Goal: Task Accomplishment & Management: Use online tool/utility

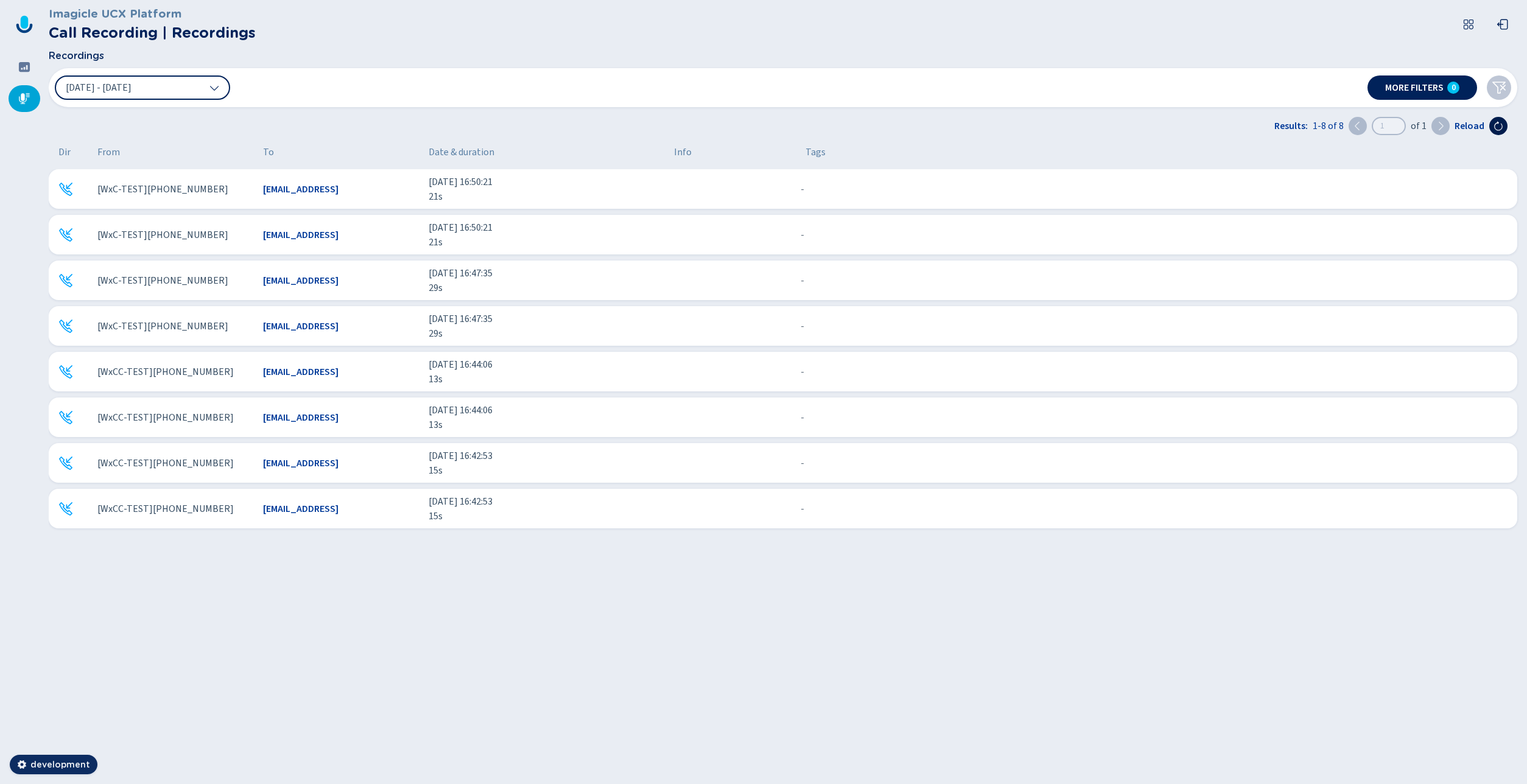
click at [1496, 123] on icon at bounding box center [1498, 126] width 8 height 9
click at [1500, 125] on icon at bounding box center [1498, 126] width 9 height 9
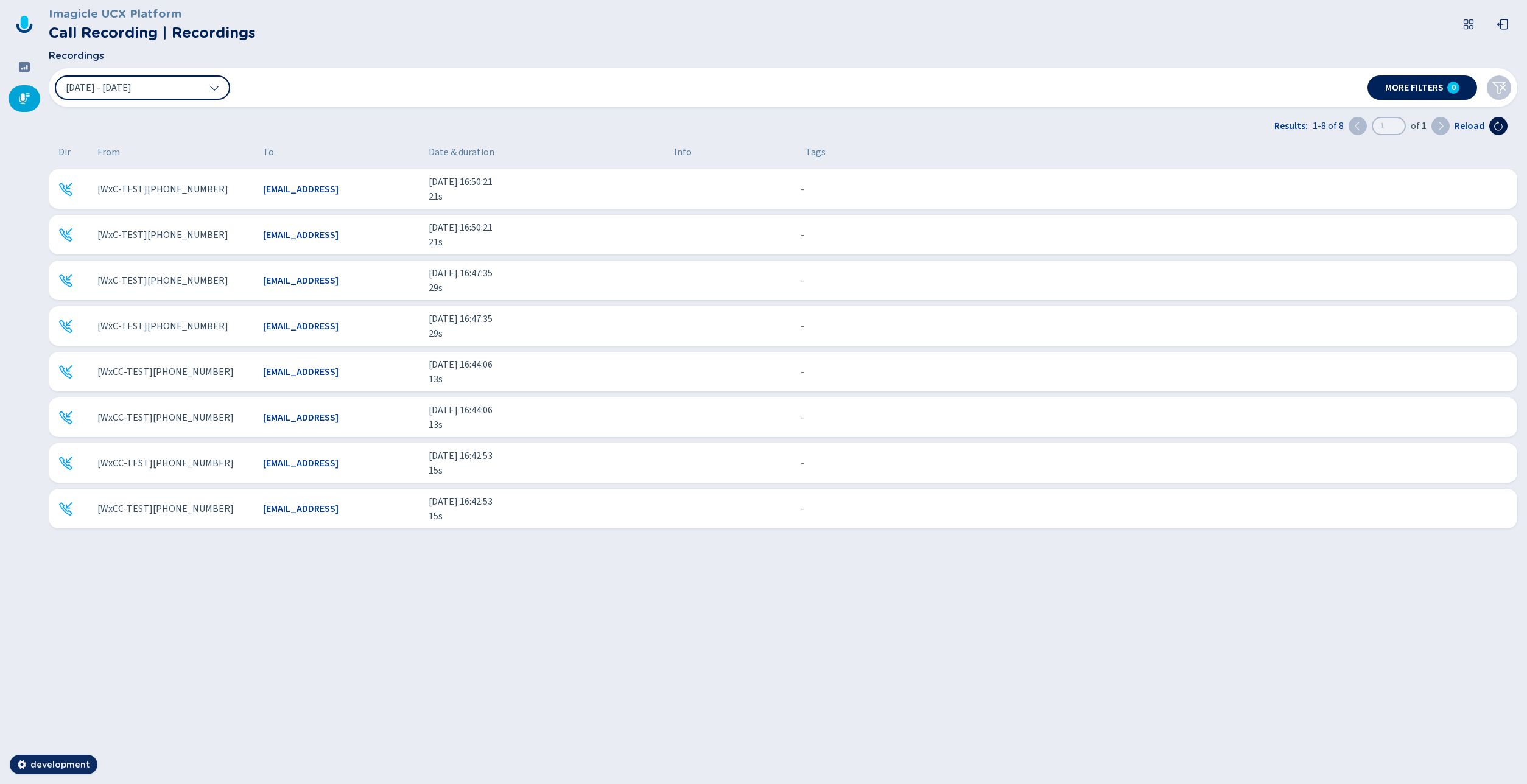
click at [1500, 125] on icon at bounding box center [1498, 126] width 9 height 9
click at [1497, 126] on icon at bounding box center [1498, 126] width 9 height 9
click at [1494, 129] on icon at bounding box center [1498, 126] width 9 height 9
click at [190, 196] on span "[WxC-TEST][PHONE_NUMBER]" at bounding box center [163, 189] width 131 height 15
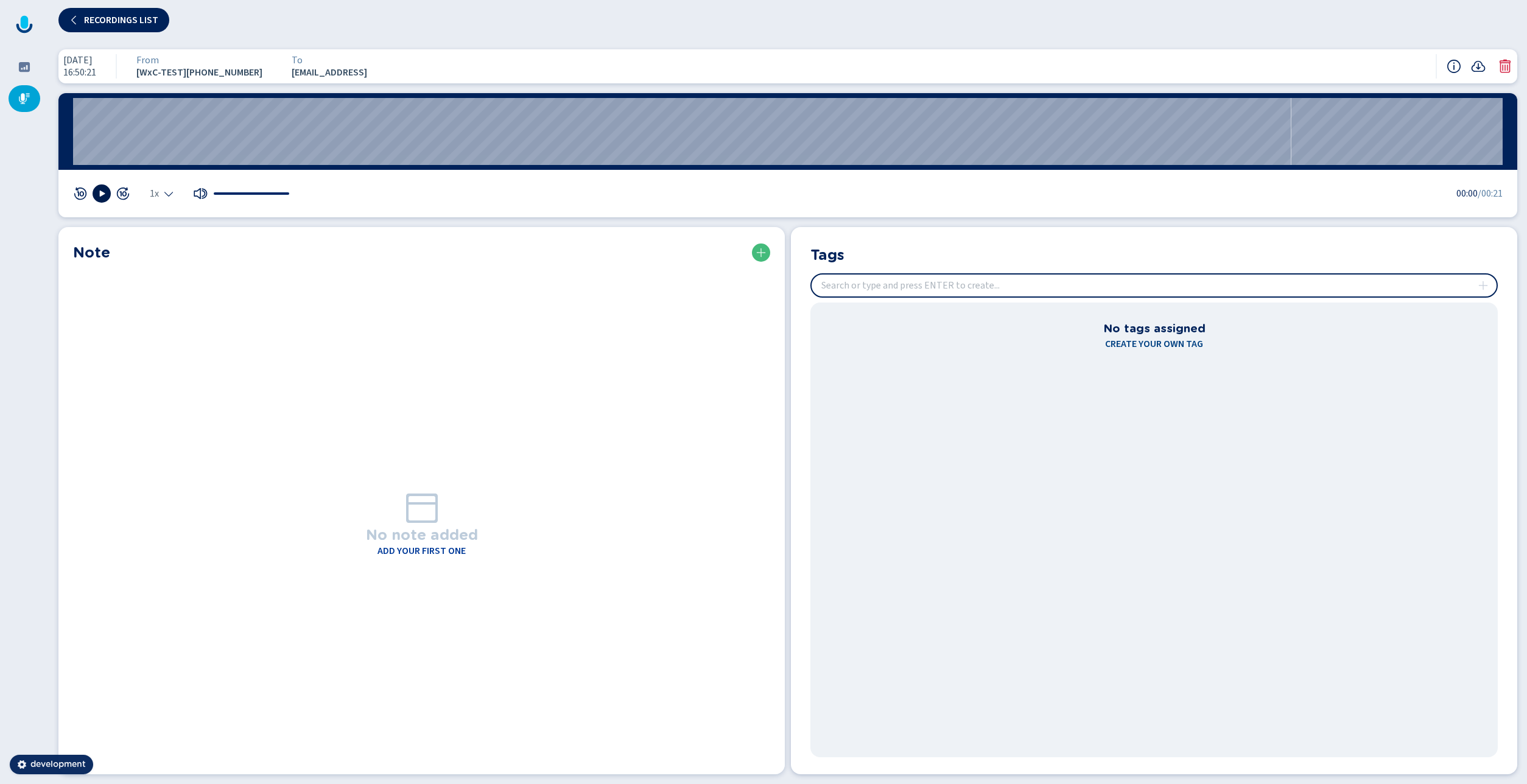
click at [98, 197] on icon at bounding box center [101, 193] width 9 height 9
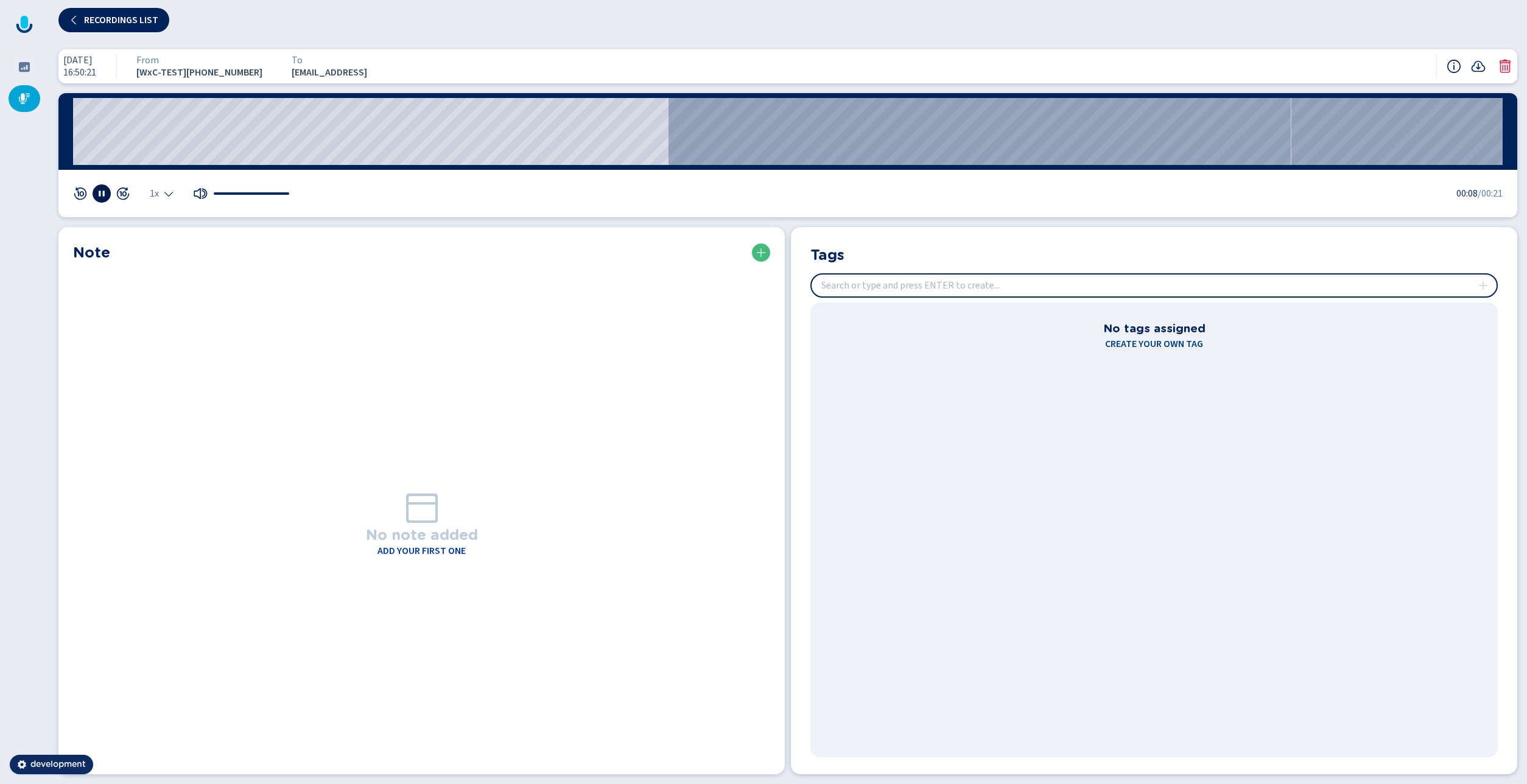
click at [105, 197] on icon at bounding box center [101, 193] width 9 height 9
click at [760, 254] on icon at bounding box center [761, 252] width 9 height 9
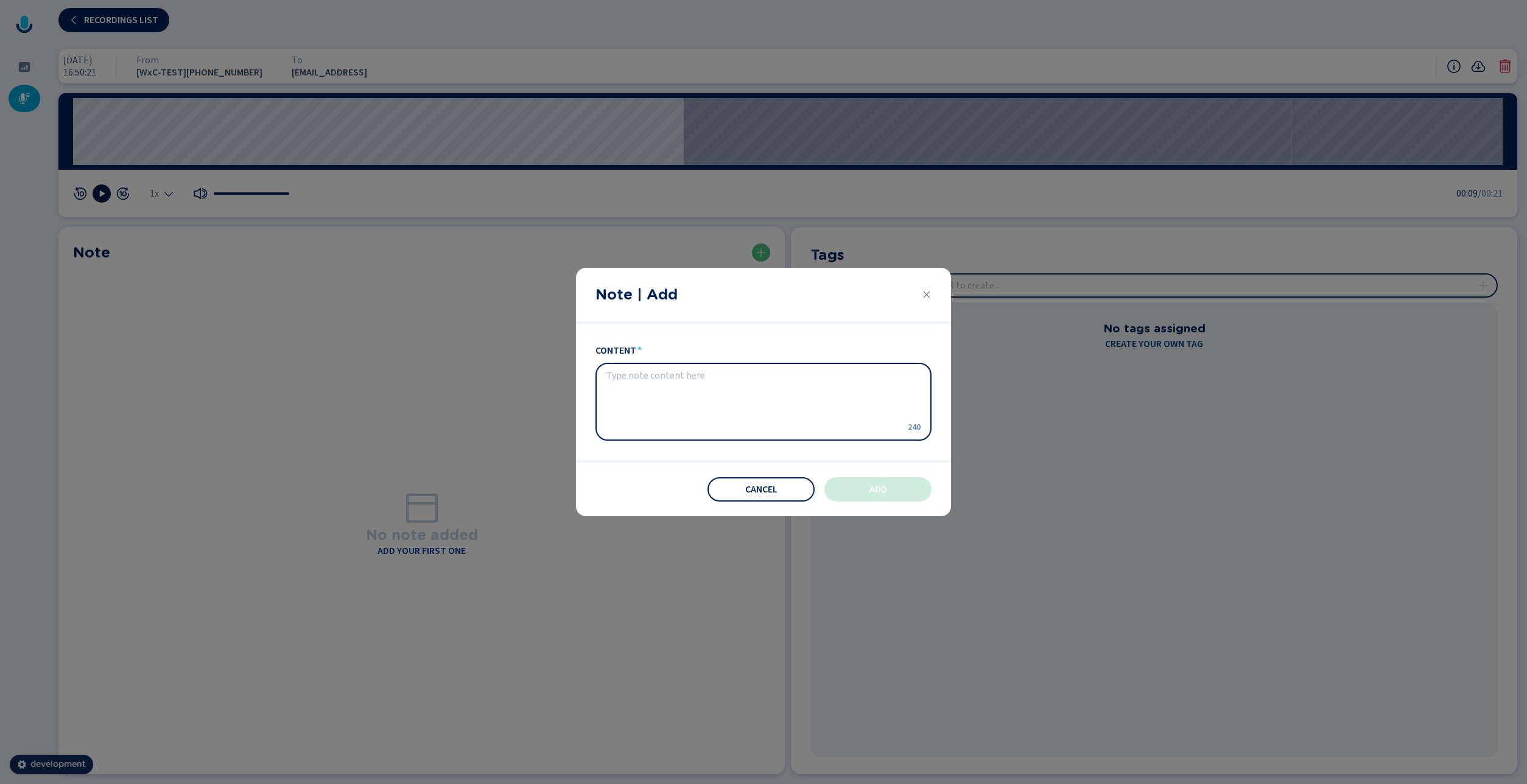
click at [635, 401] on textarea "content" at bounding box center [754, 401] width 295 height 63
type textarea "typical call need to deleted"
click at [900, 487] on button "Add" at bounding box center [878, 489] width 107 height 25
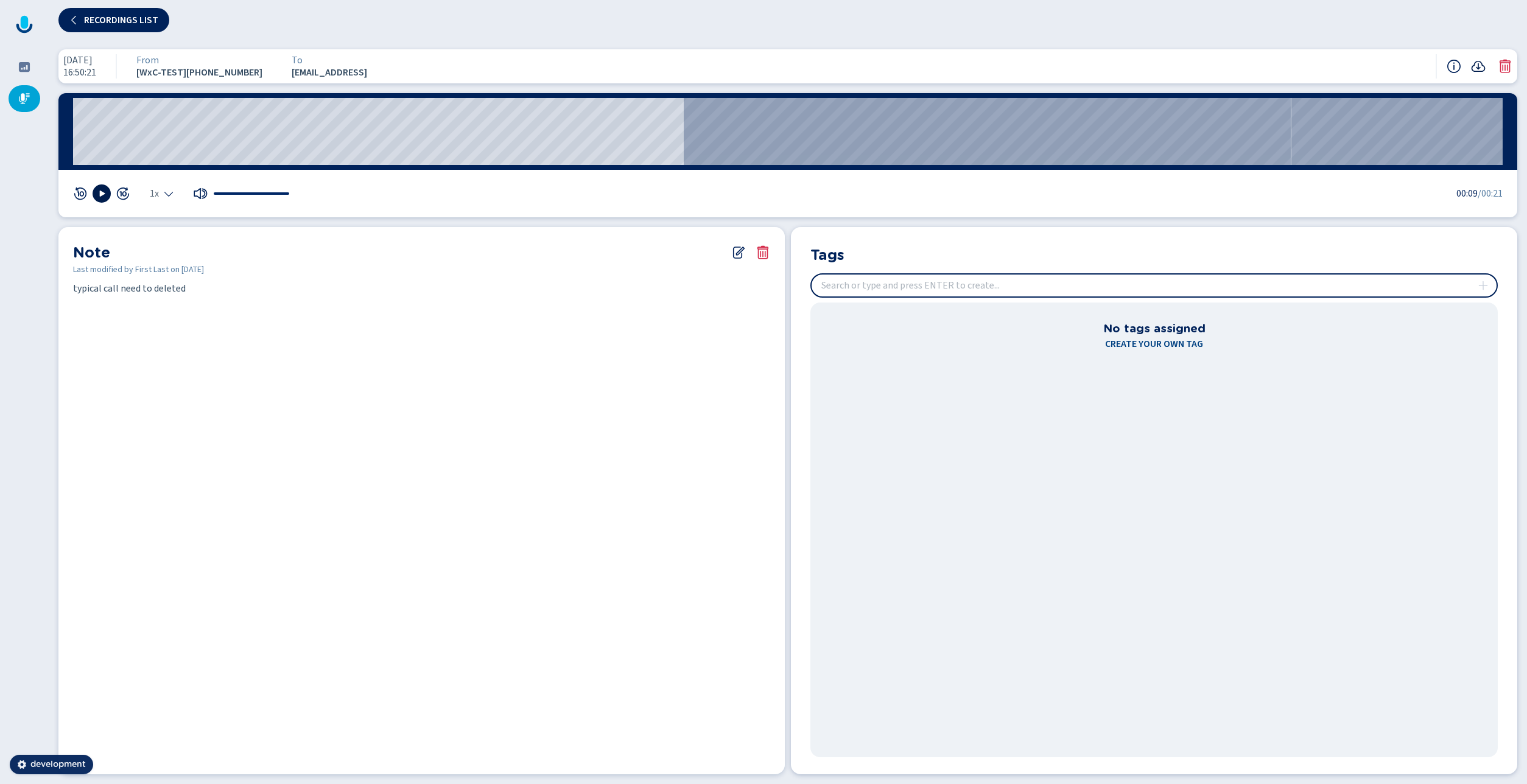
click at [1475, 68] on icon at bounding box center [1478, 66] width 15 height 15
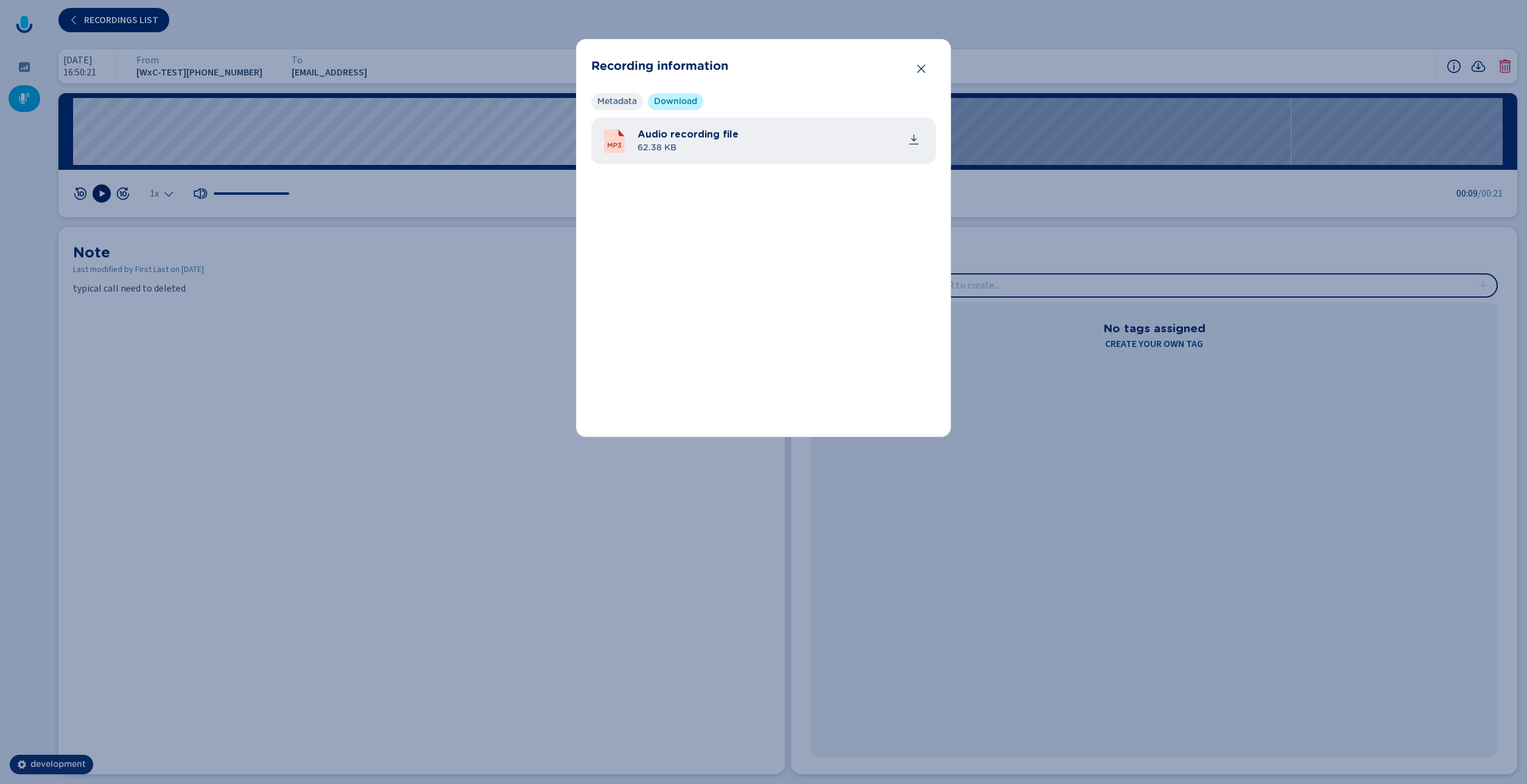
click at [616, 98] on span "Metadata" at bounding box center [616, 101] width 40 height 12
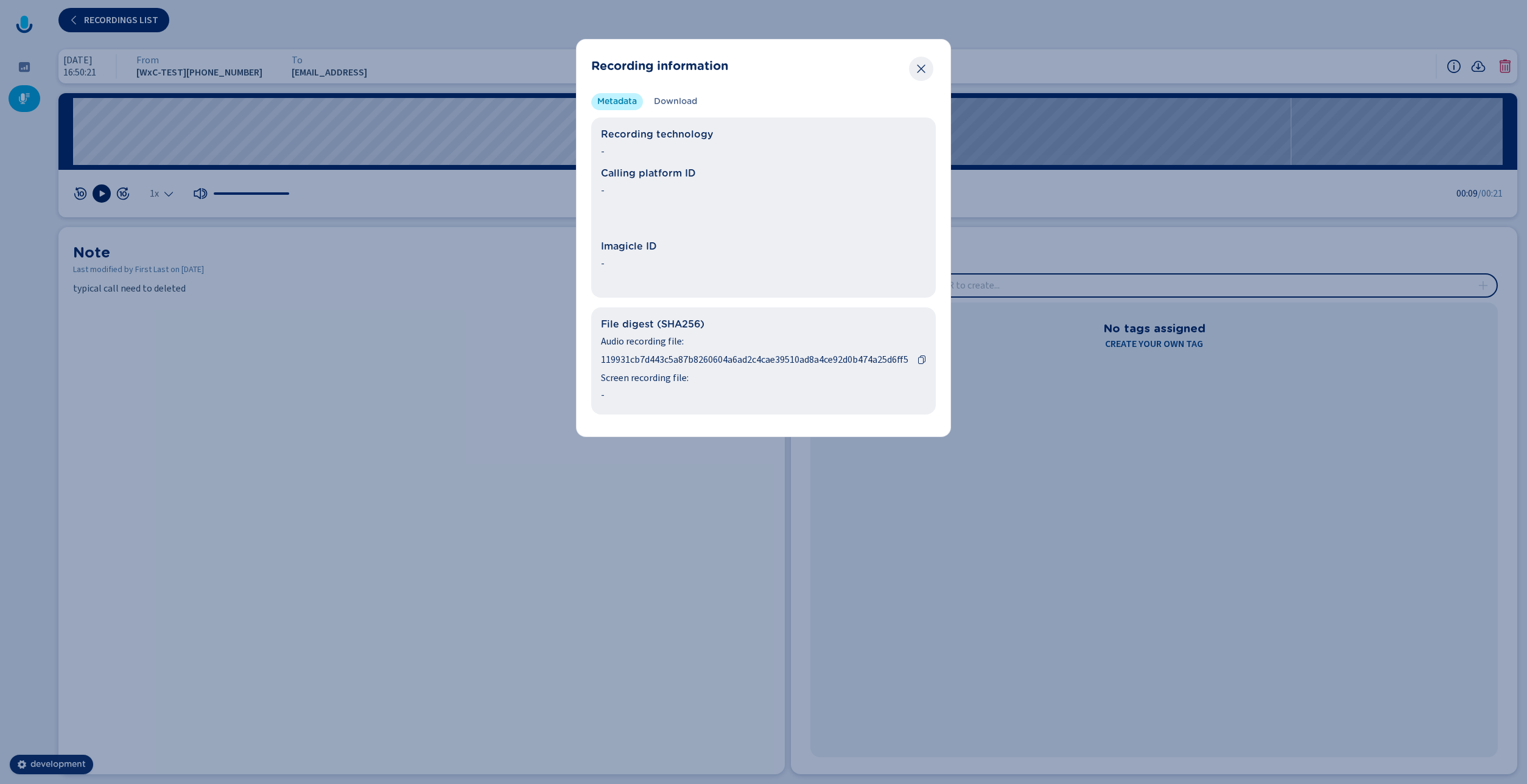
click at [919, 71] on icon "Close" at bounding box center [921, 68] width 12 height 12
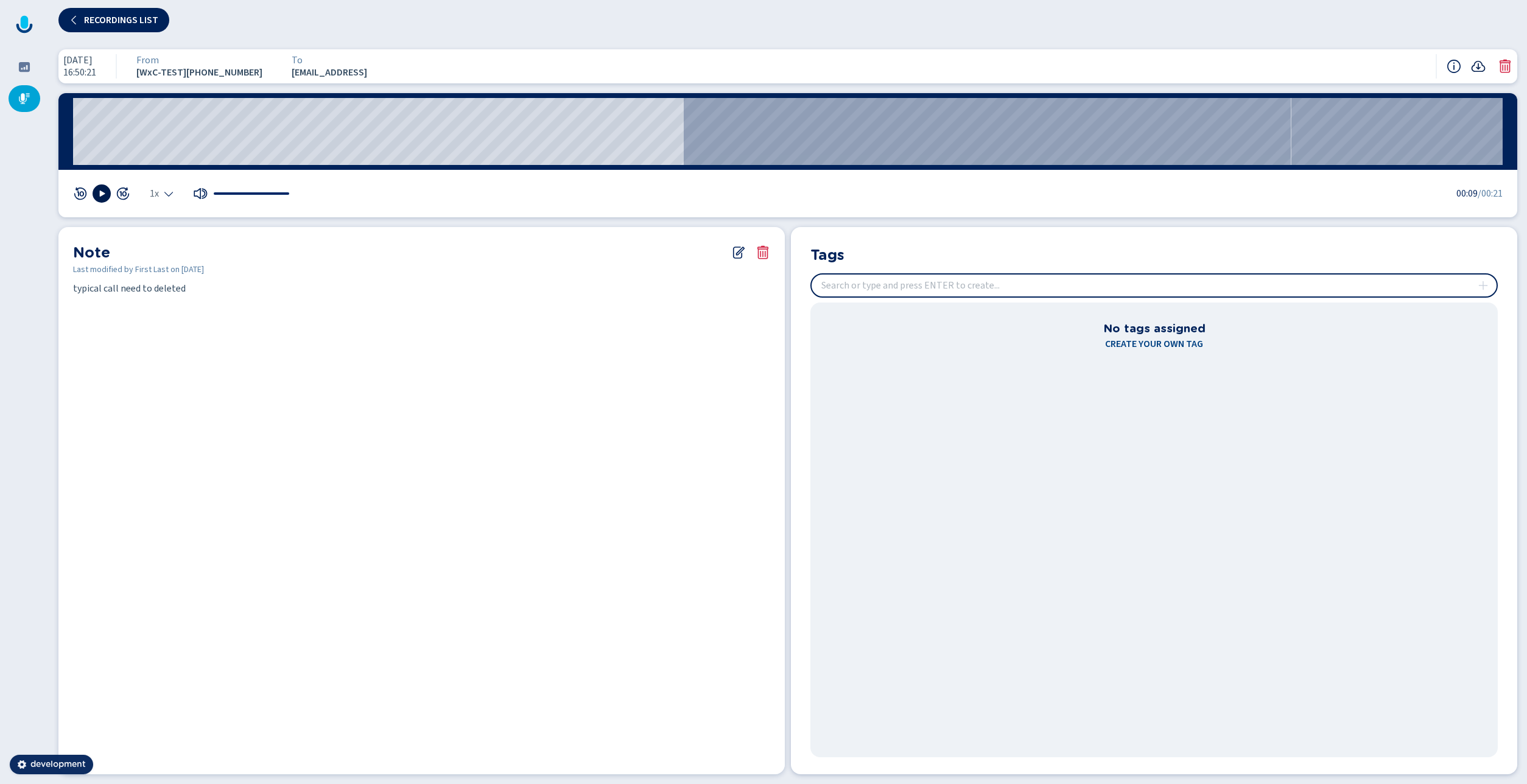
click at [1477, 66] on icon at bounding box center [1478, 66] width 15 height 15
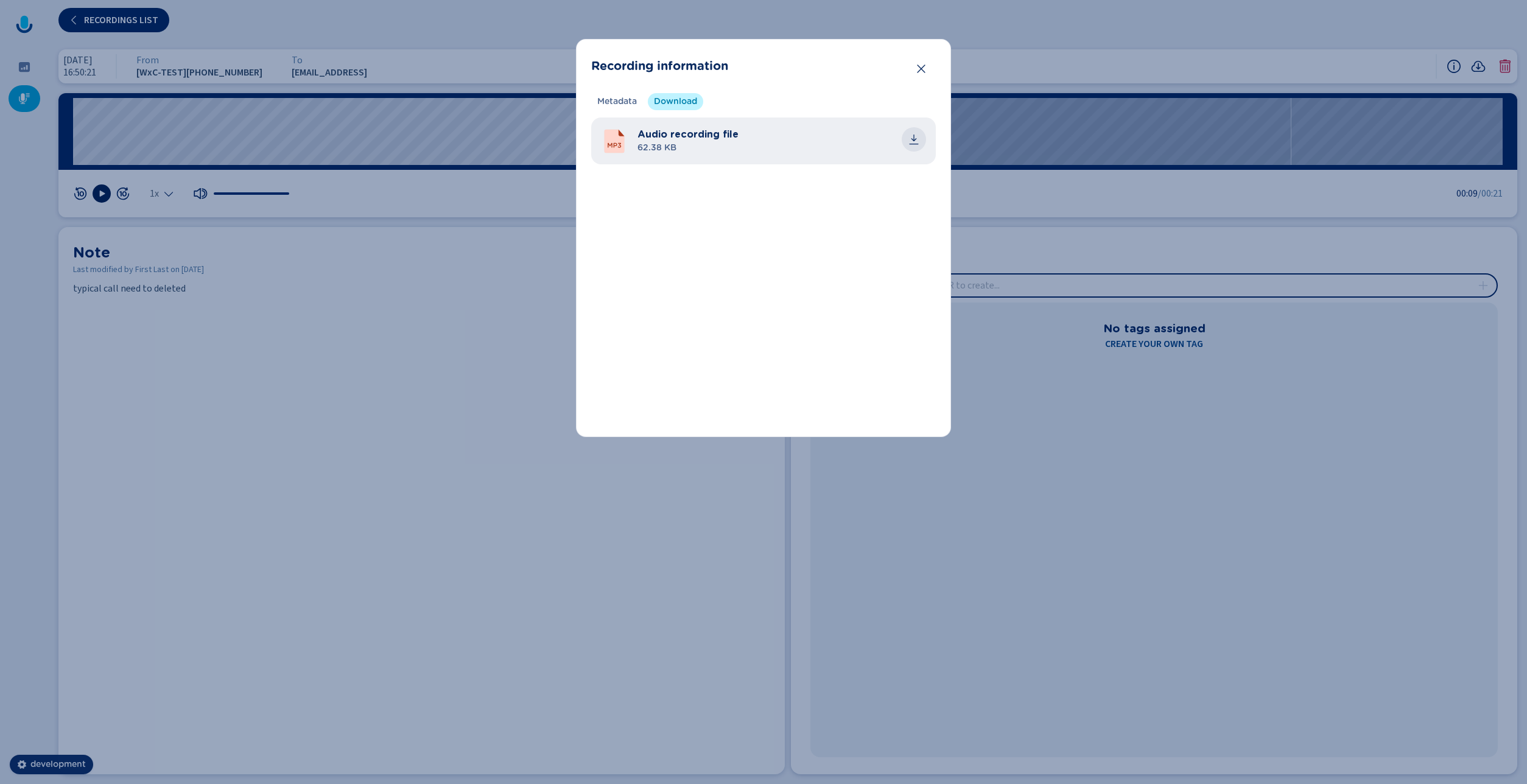
click at [918, 140] on icon "common.download" at bounding box center [914, 139] width 12 height 12
click at [916, 69] on icon "Close" at bounding box center [921, 68] width 12 height 12
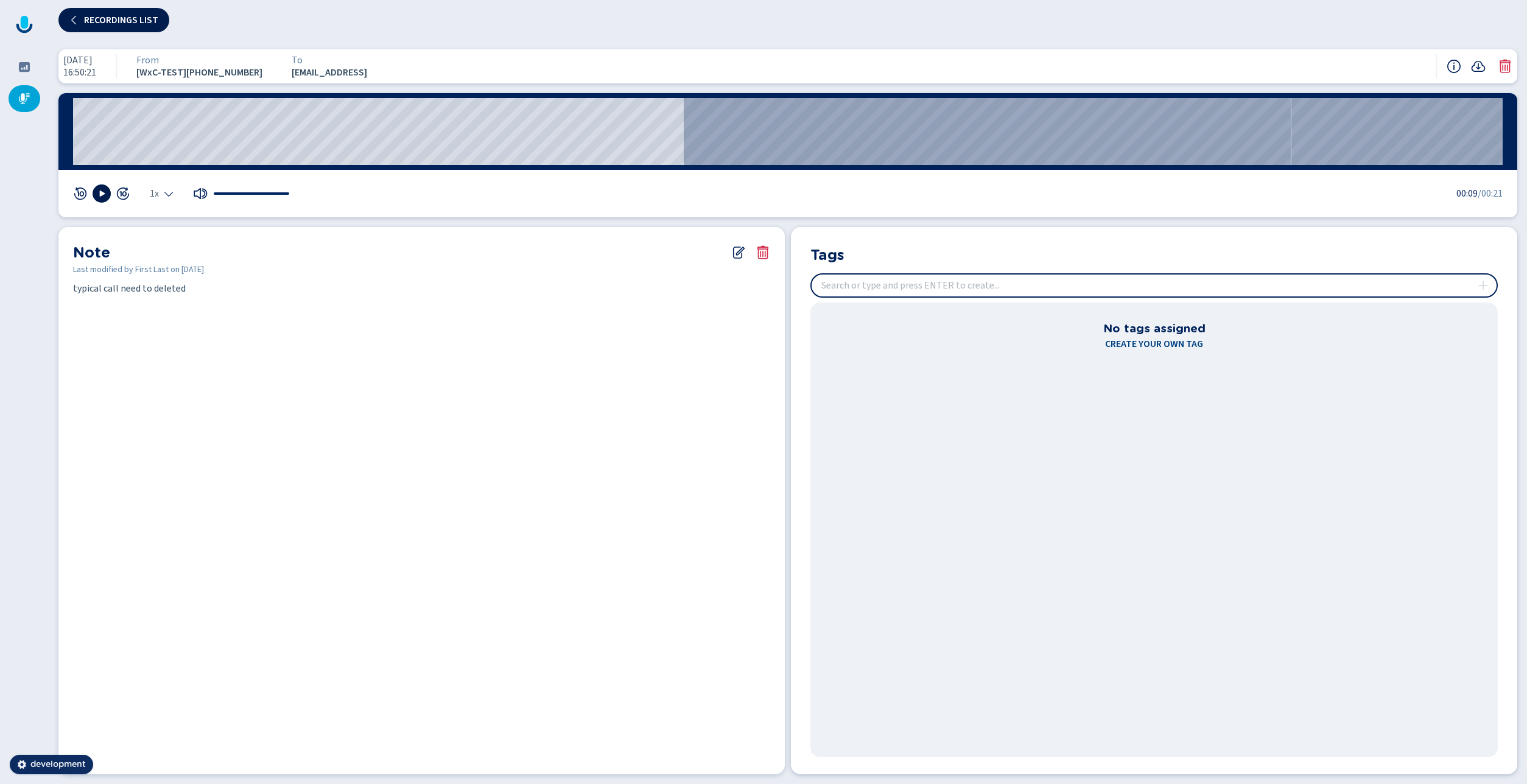
click at [97, 20] on span "Recordings list" at bounding box center [121, 20] width 74 height 9
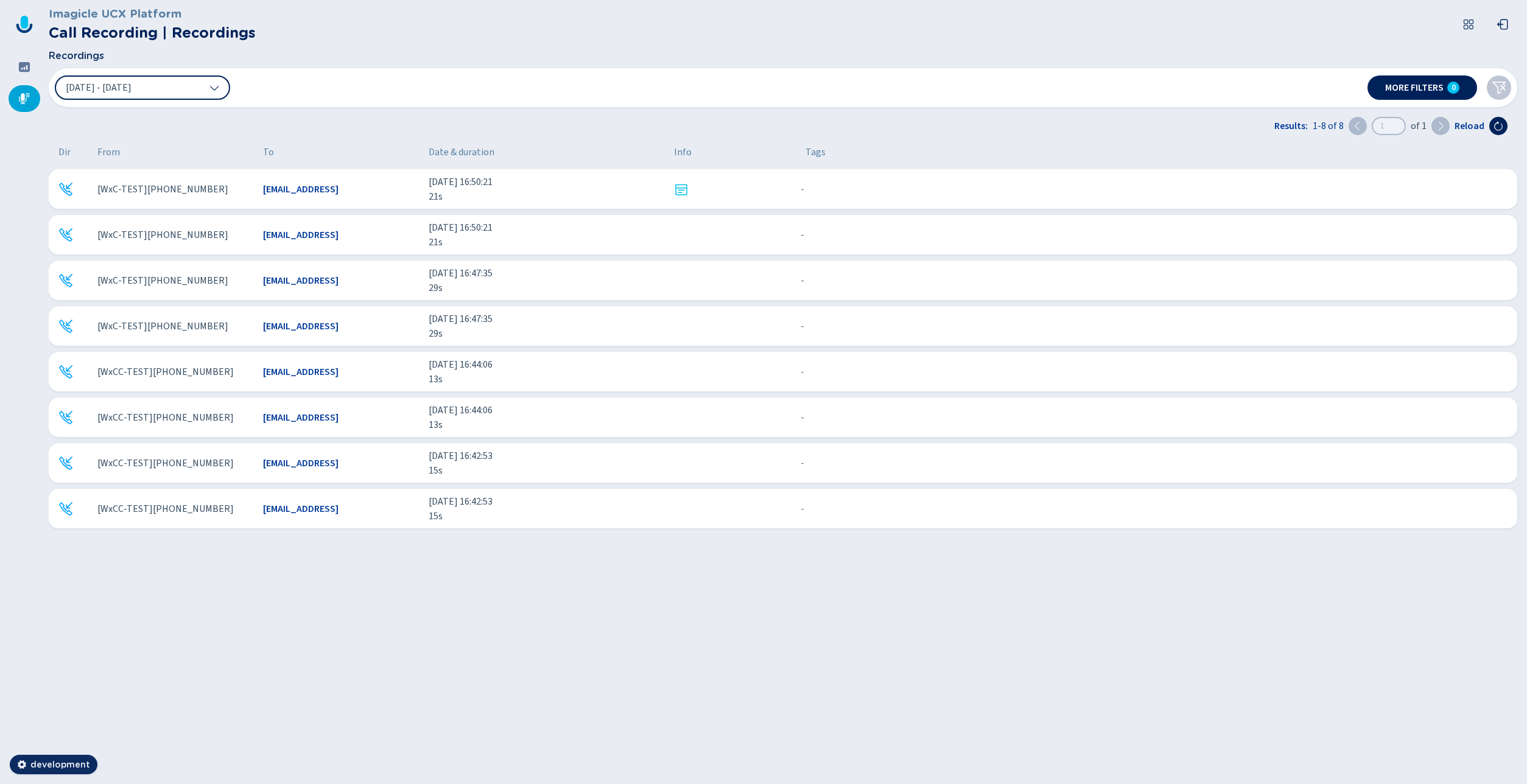
click at [172, 511] on span "[WxCC-TEST][PHONE_NUMBER]" at bounding box center [166, 508] width 137 height 15
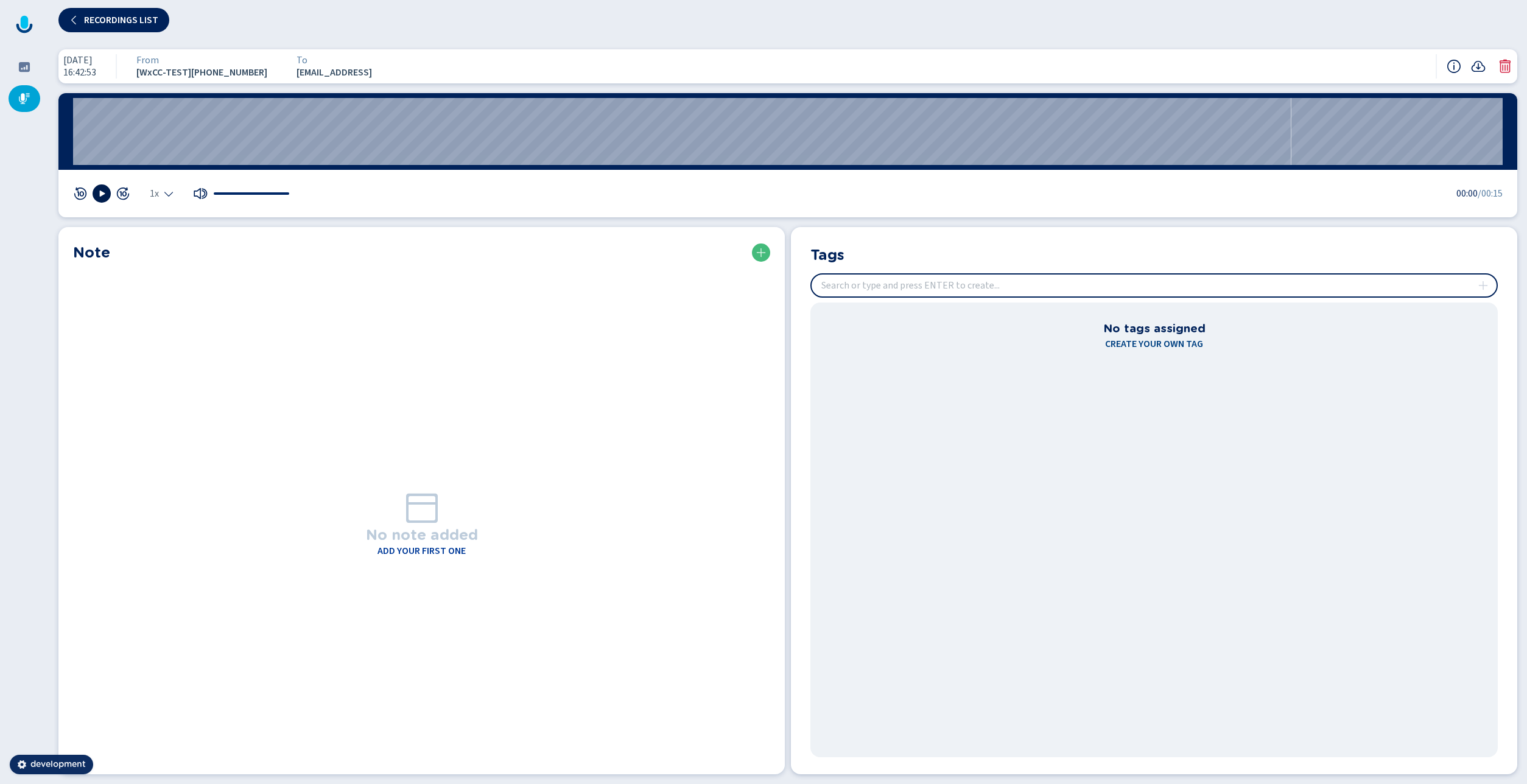
click at [97, 188] on icon at bounding box center [101, 193] width 9 height 9
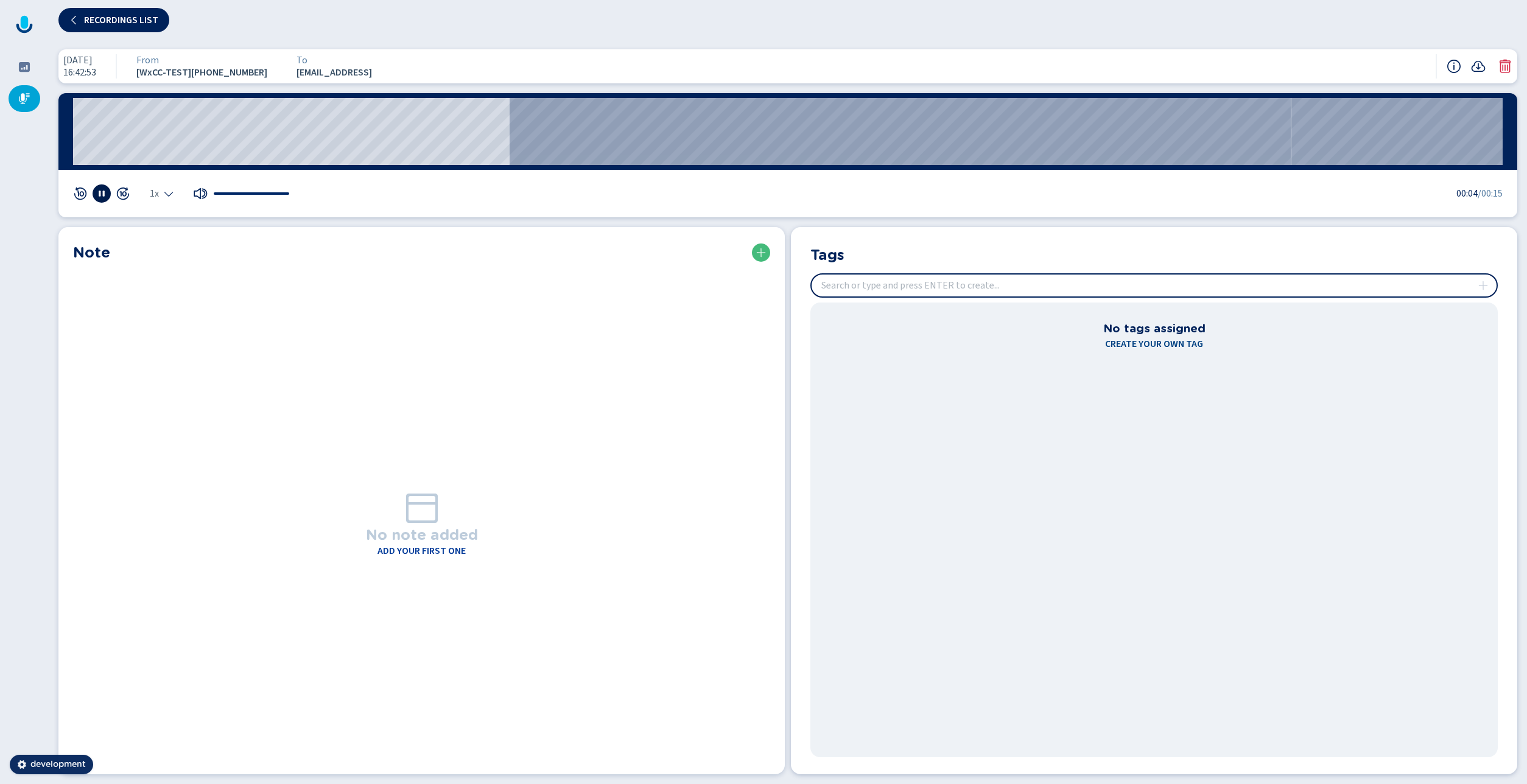
click at [104, 195] on rect at bounding box center [104, 193] width 2 height 6
click at [138, 16] on span "Recordings list" at bounding box center [121, 20] width 74 height 9
